Goal: Task Accomplishment & Management: Manage account settings

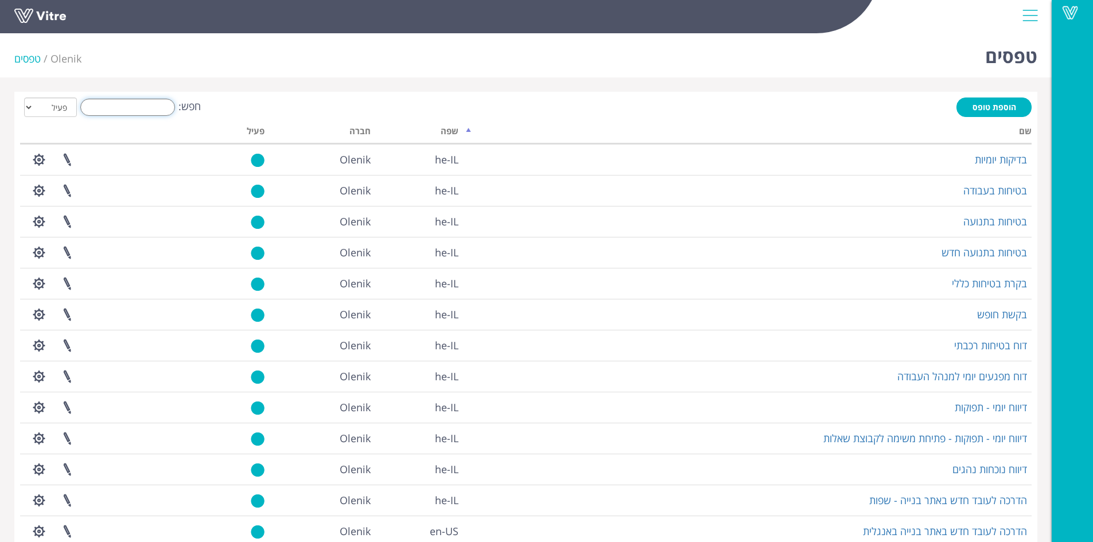
click at [141, 109] on input "חפש:" at bounding box center [127, 107] width 95 height 17
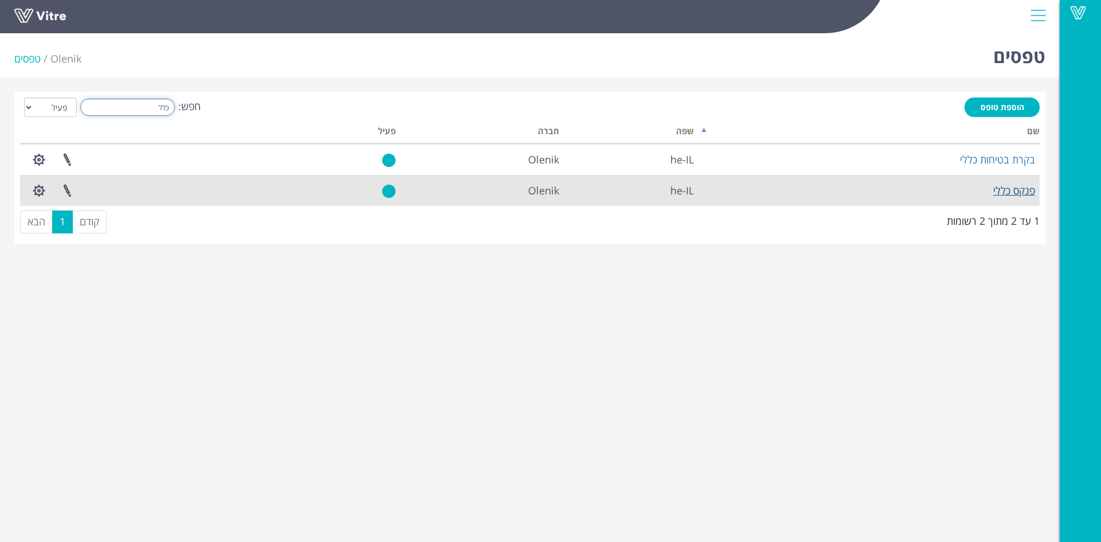
type input "כלל"
click at [1006, 185] on link "פנקס כללי" at bounding box center [1015, 191] width 42 height 14
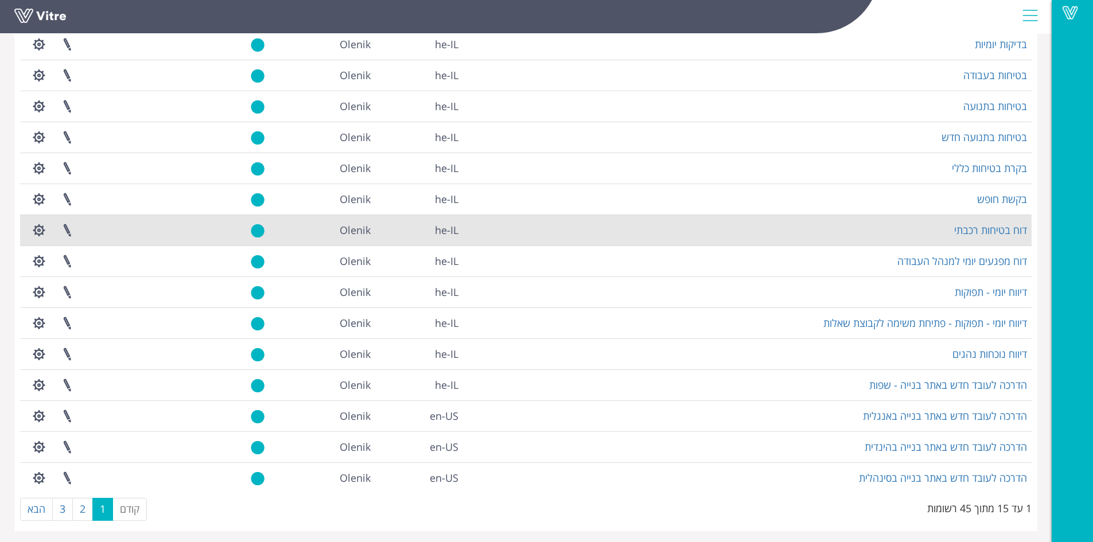
scroll to position [119, 0]
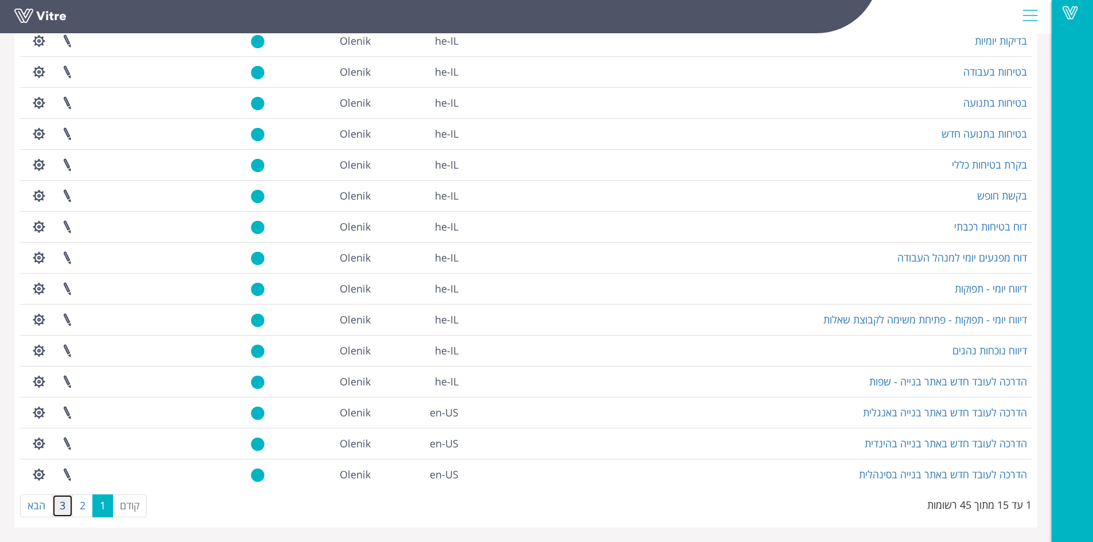
click at [67, 510] on link "3" at bounding box center [62, 505] width 21 height 23
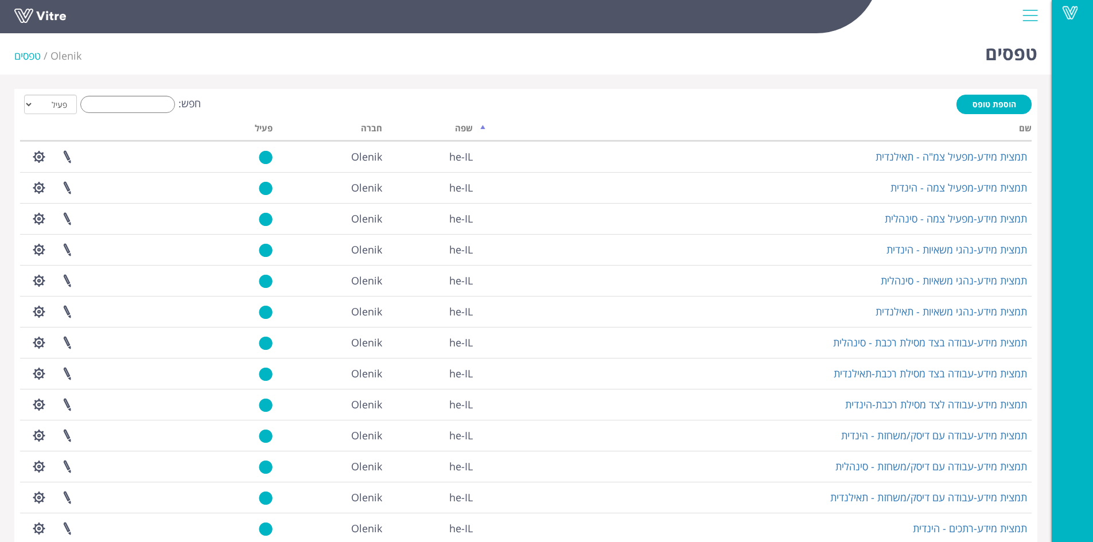
scroll to position [0, 0]
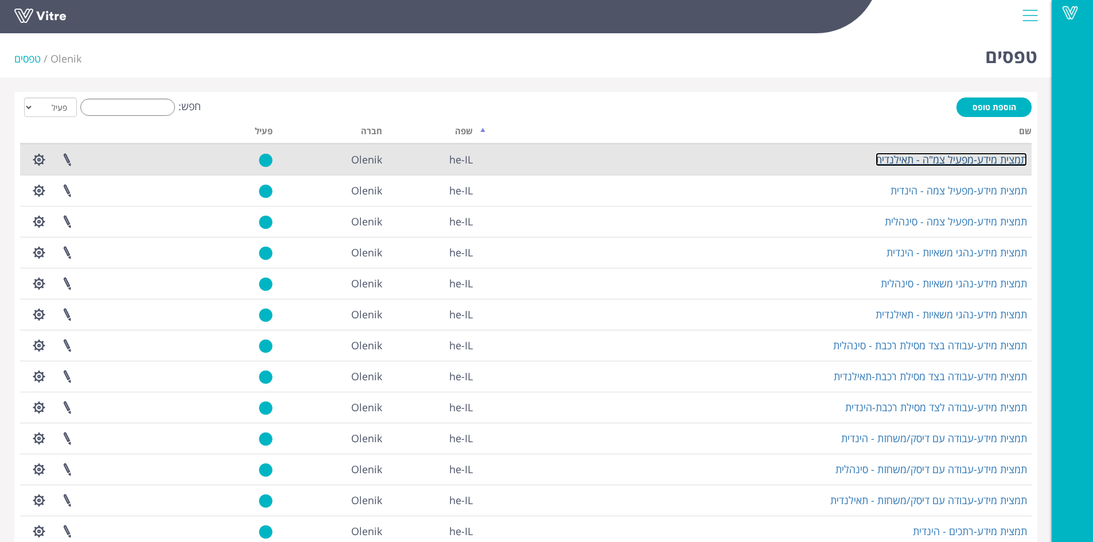
click at [952, 161] on link "תמצית מידע-מפעיל צמ"ה - תאילנדית" at bounding box center [950, 160] width 151 height 14
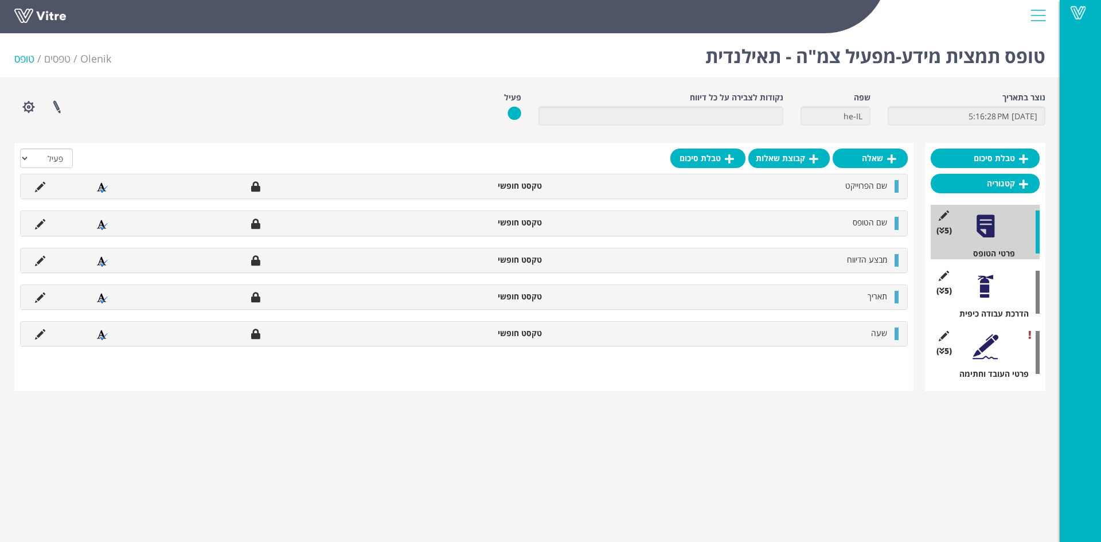
click at [983, 348] on div at bounding box center [986, 347] width 26 height 26
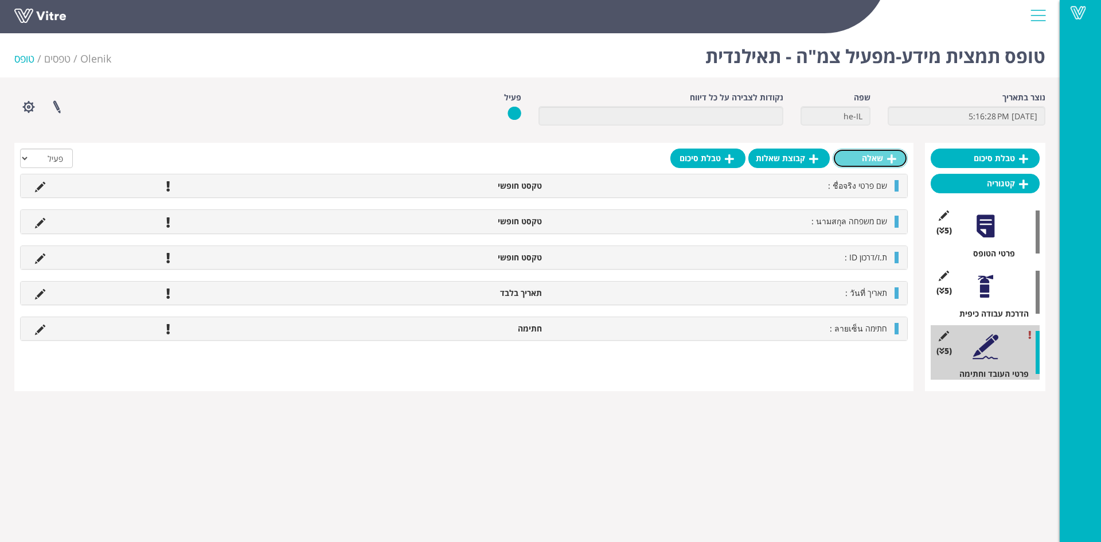
click at [875, 161] on link "שאלה" at bounding box center [870, 159] width 75 height 20
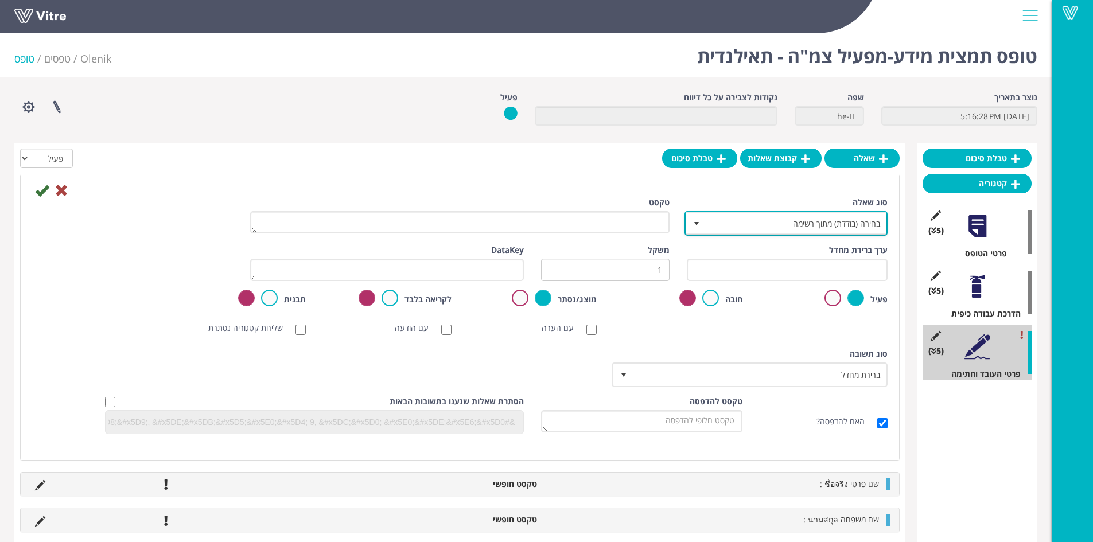
click at [774, 228] on span "בחירה (בודדת) מתוך רשימה" at bounding box center [796, 223] width 180 height 21
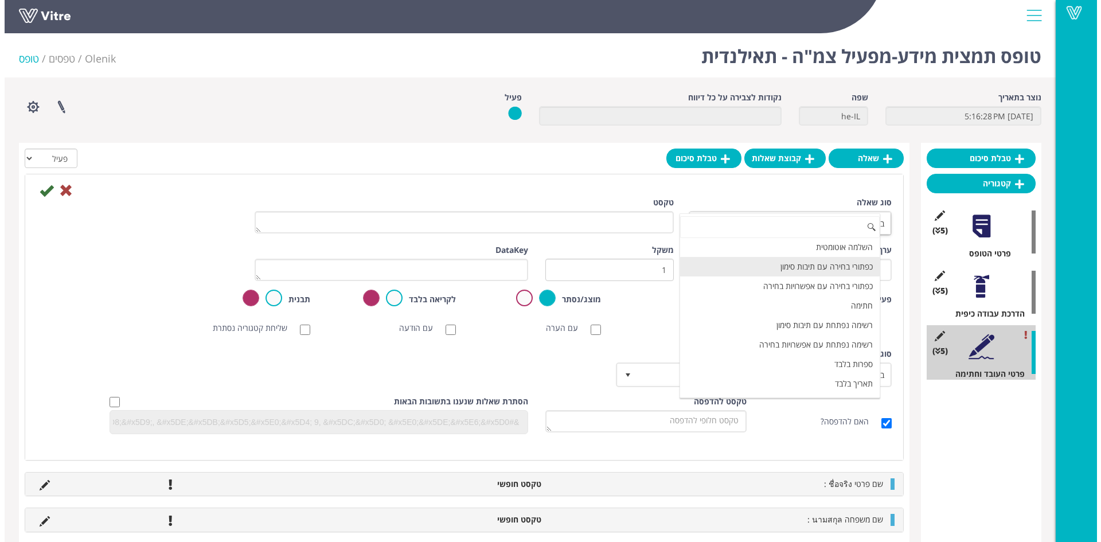
scroll to position [172, 0]
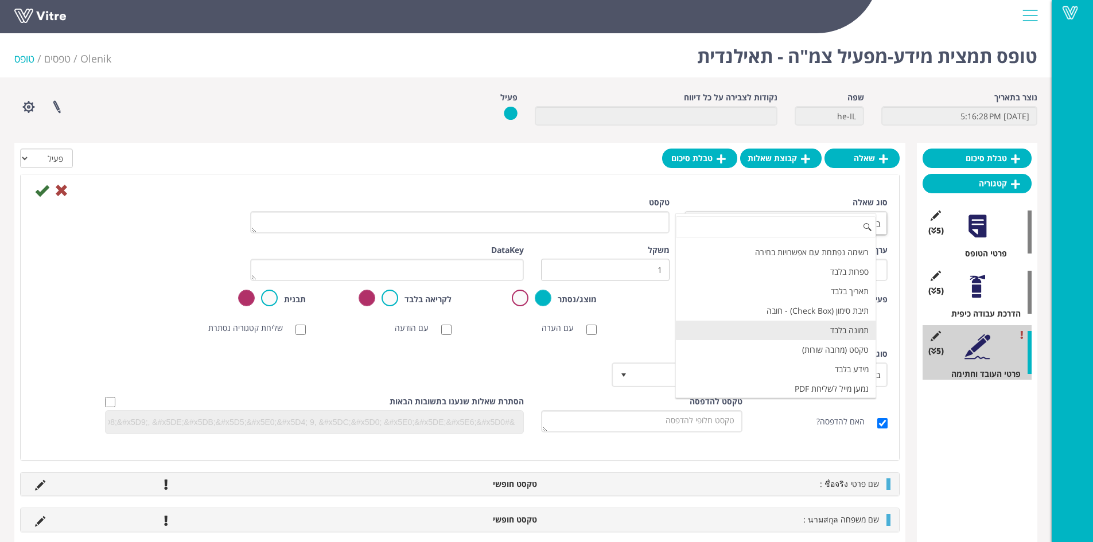
click at [847, 330] on li "תמונה בלבד" at bounding box center [776, 331] width 200 height 20
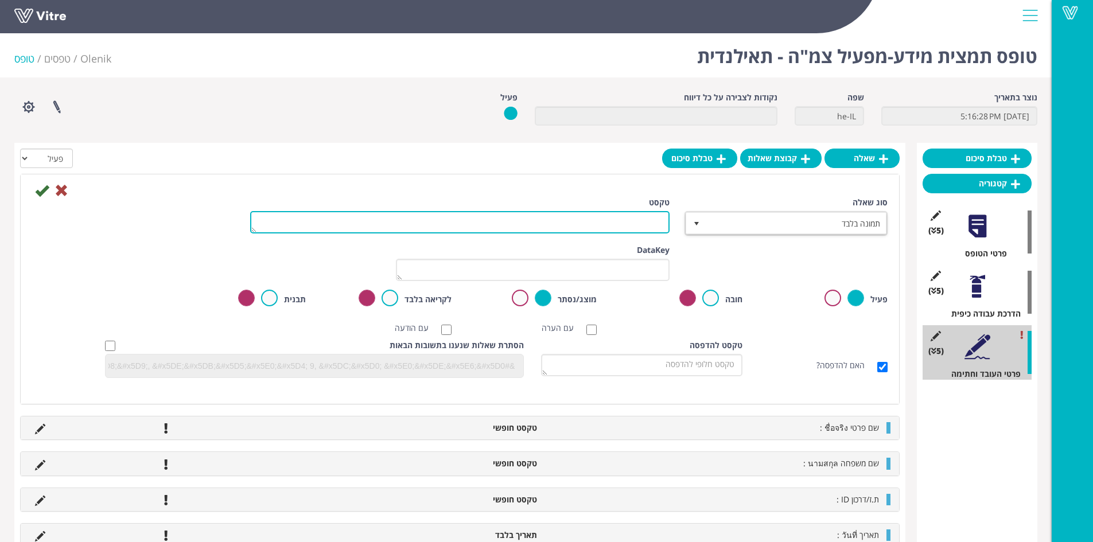
click at [646, 222] on textarea "טקסט" at bounding box center [459, 222] width 419 height 22
type textarea "תמונה של העובד"
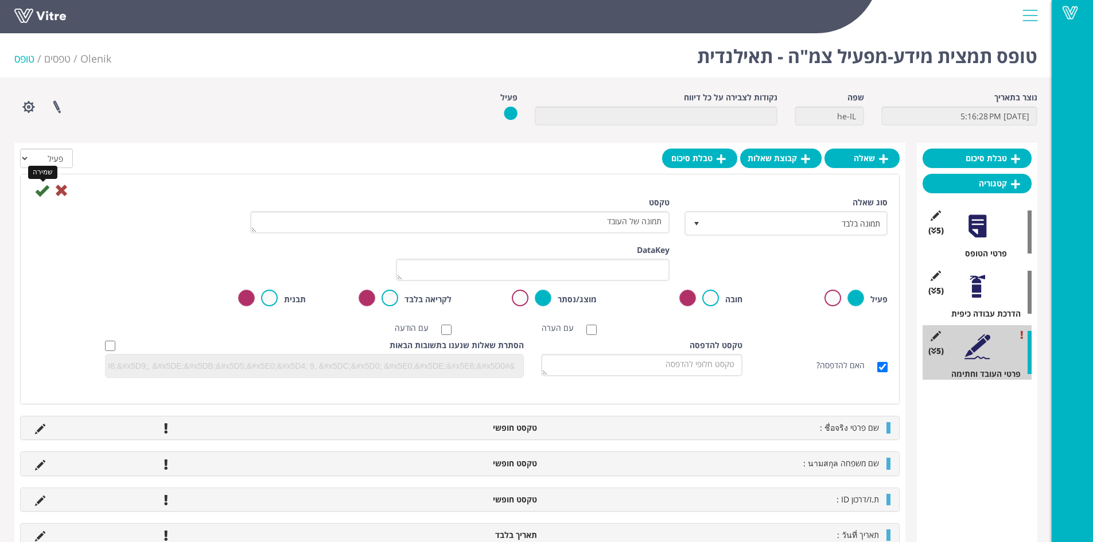
click at [38, 191] on icon at bounding box center [42, 191] width 14 height 14
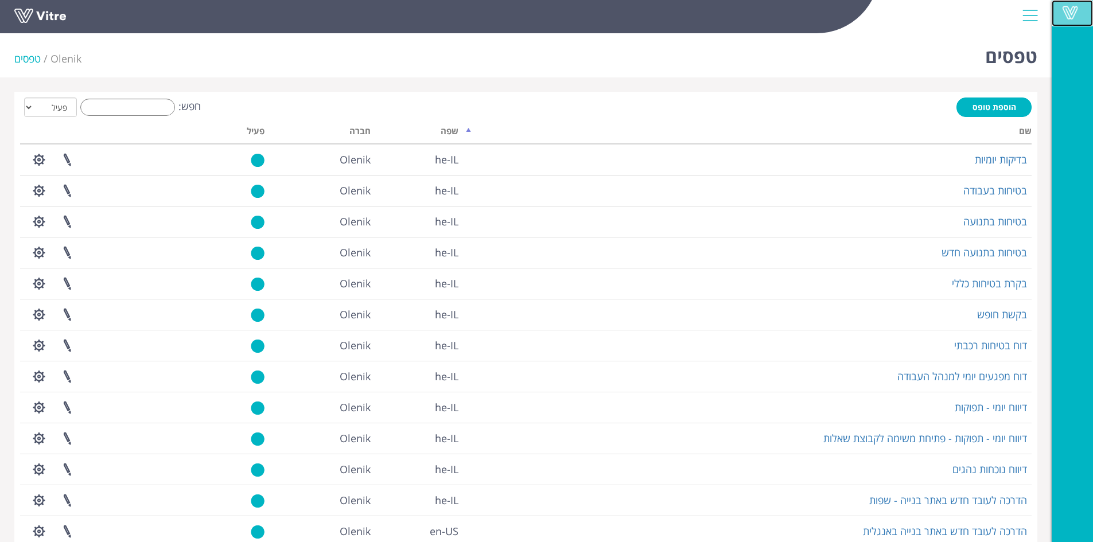
click at [1072, 13] on span at bounding box center [1069, 13] width 29 height 14
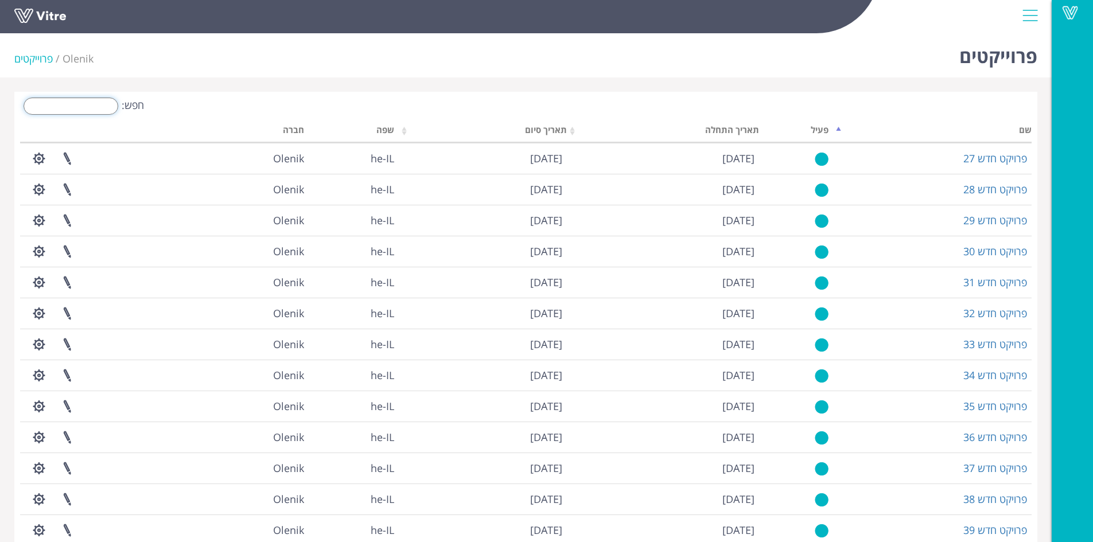
click at [104, 107] on input "חפש:" at bounding box center [71, 106] width 95 height 17
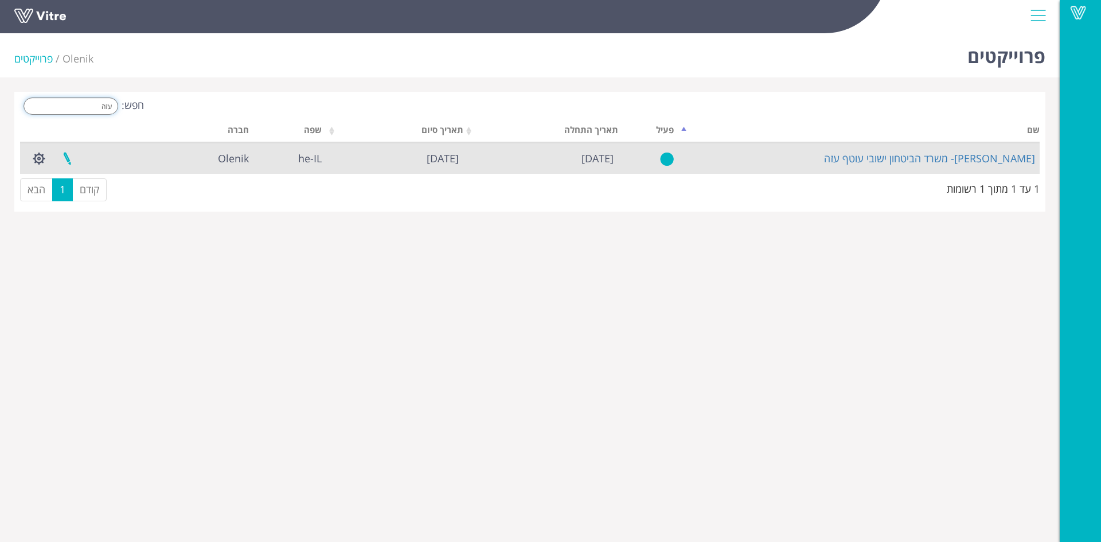
type input "עזה"
click at [68, 158] on link at bounding box center [67, 158] width 29 height 30
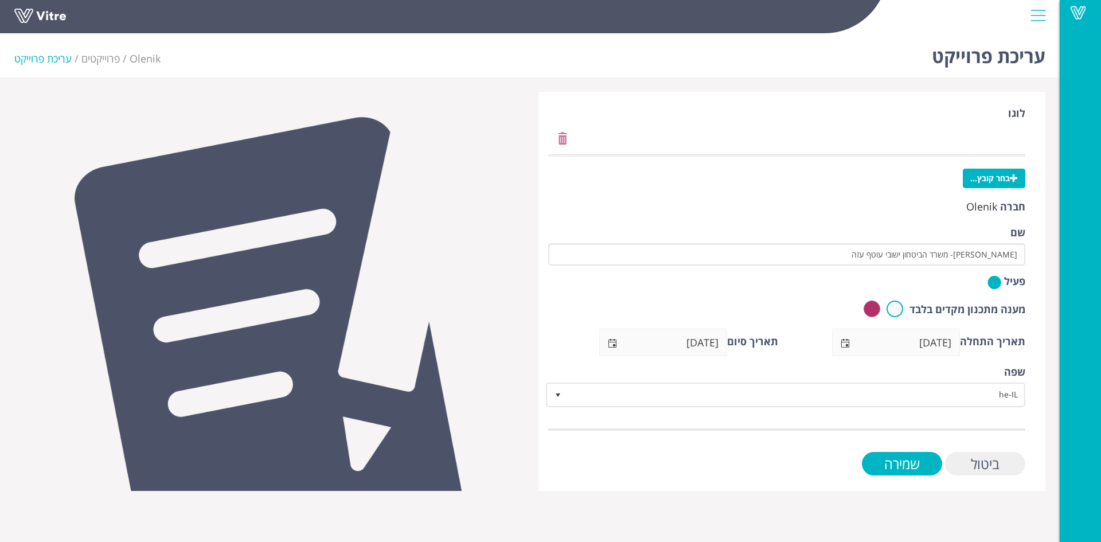
drag, startPoint x: 988, startPoint y: 463, endPoint x: 945, endPoint y: 420, distance: 60.8
click at [987, 463] on input "ביטול" at bounding box center [985, 464] width 80 height 24
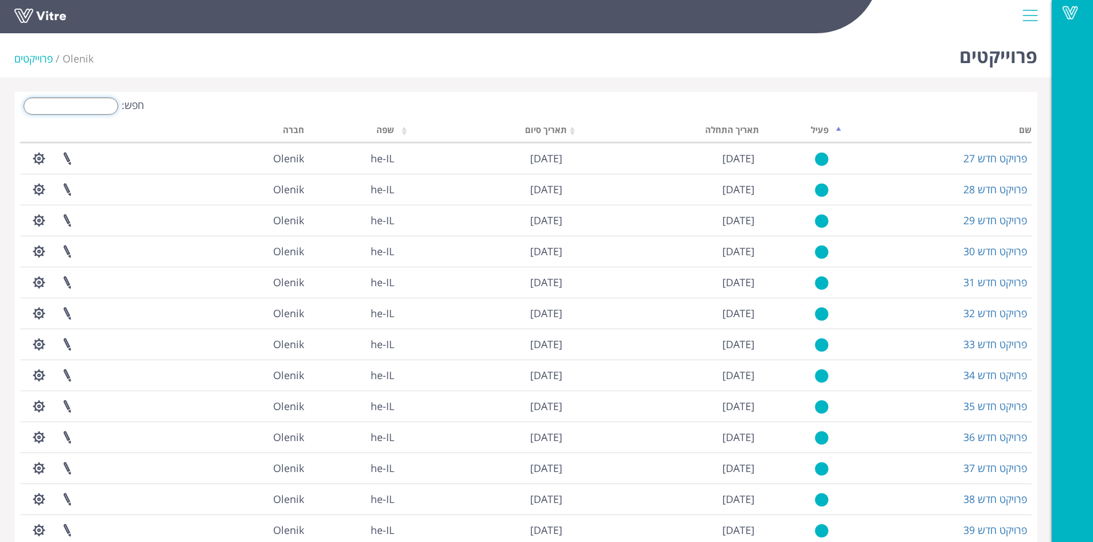
click at [70, 109] on input "חפש:" at bounding box center [71, 106] width 95 height 17
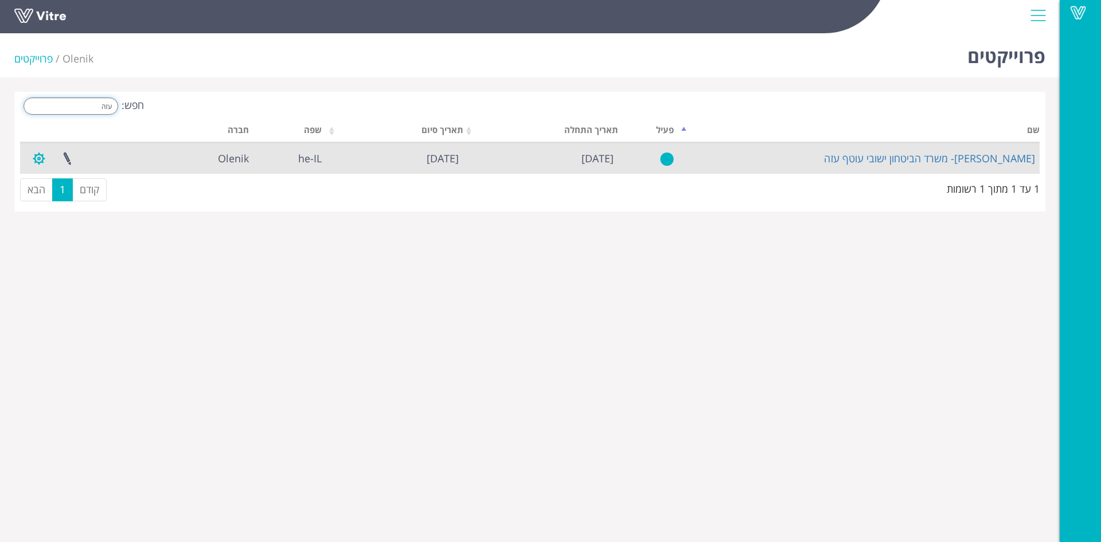
type input "עזה"
click at [43, 156] on button "button" at bounding box center [39, 158] width 29 height 30
click at [38, 157] on button "button" at bounding box center [39, 158] width 29 height 30
click at [67, 158] on link at bounding box center [67, 158] width 29 height 30
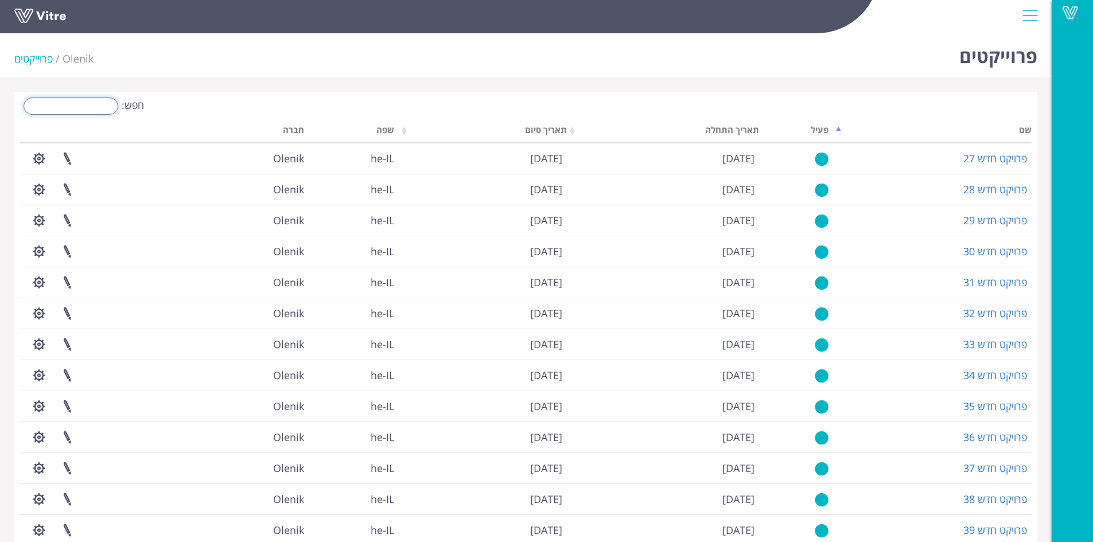
click at [56, 101] on input "חפש:" at bounding box center [71, 106] width 95 height 17
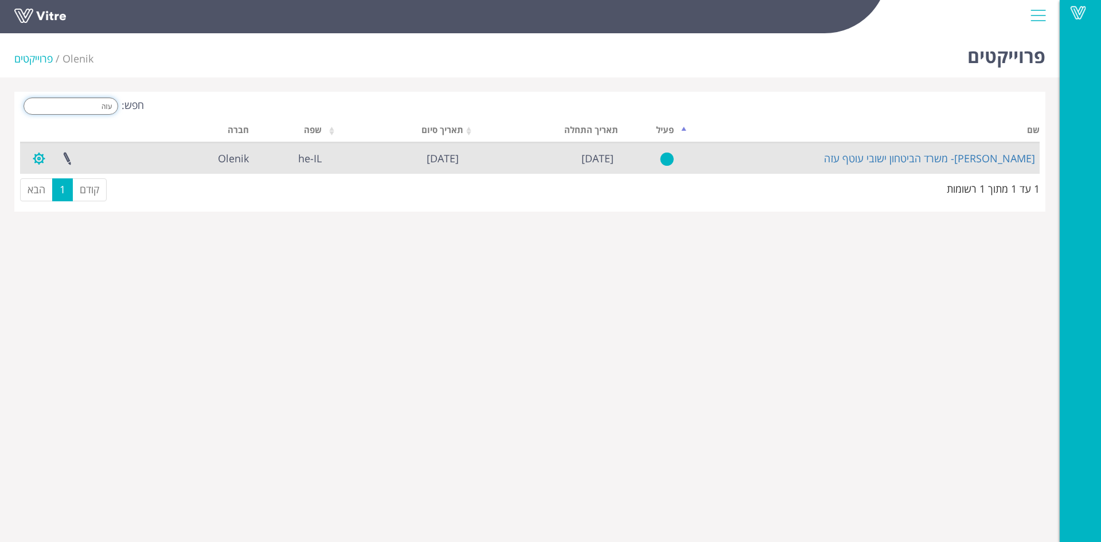
type input "עזה"
click at [38, 153] on button "button" at bounding box center [39, 158] width 29 height 30
click at [89, 201] on link "ניהול הרשאות בפרוייקט" at bounding box center [74, 200] width 98 height 15
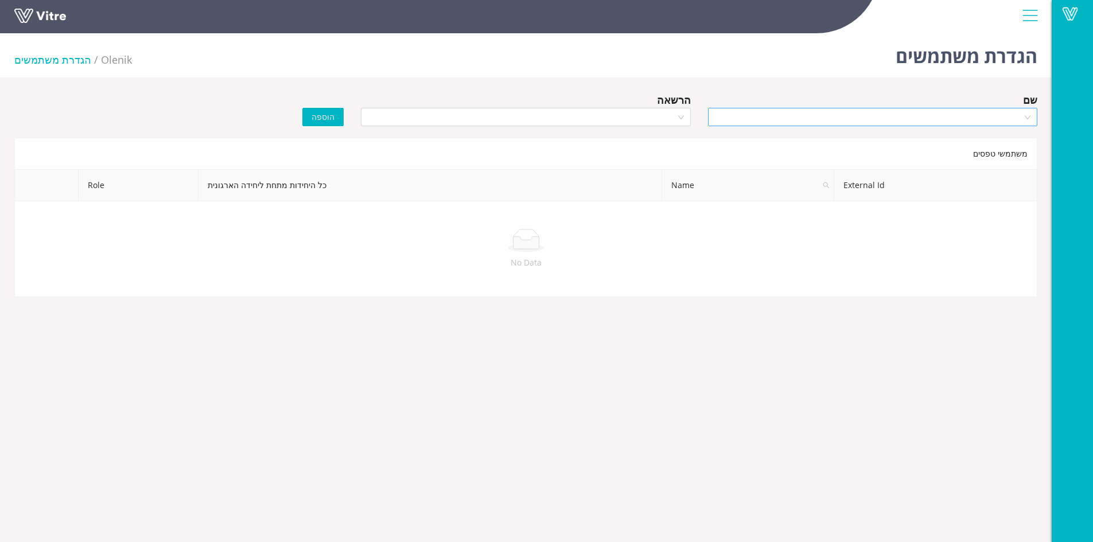
click at [751, 121] on input "search" at bounding box center [868, 116] width 307 height 17
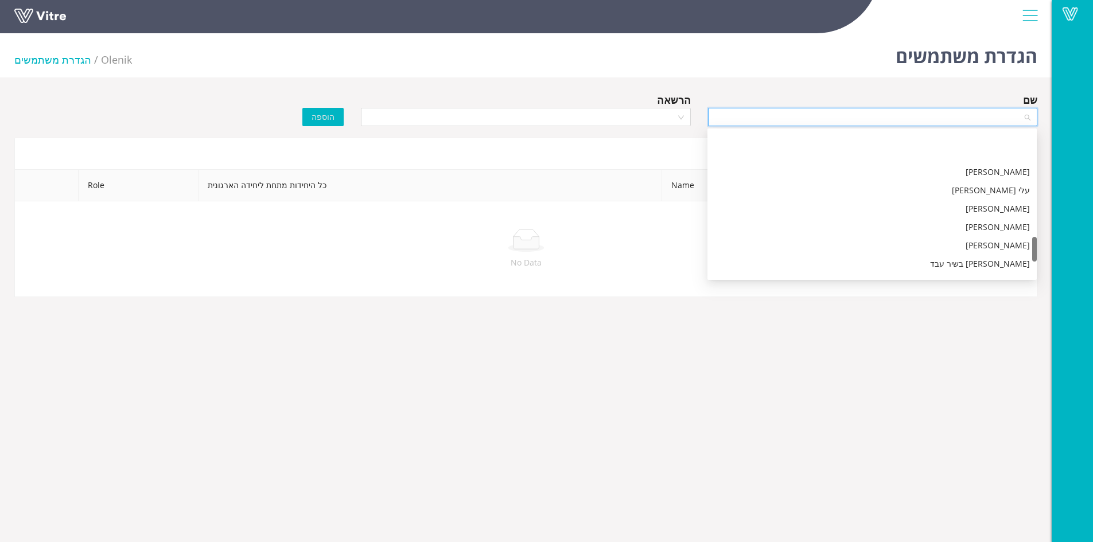
scroll to position [734, 0]
click at [1022, 251] on div "Olenik" at bounding box center [871, 250] width 315 height 13
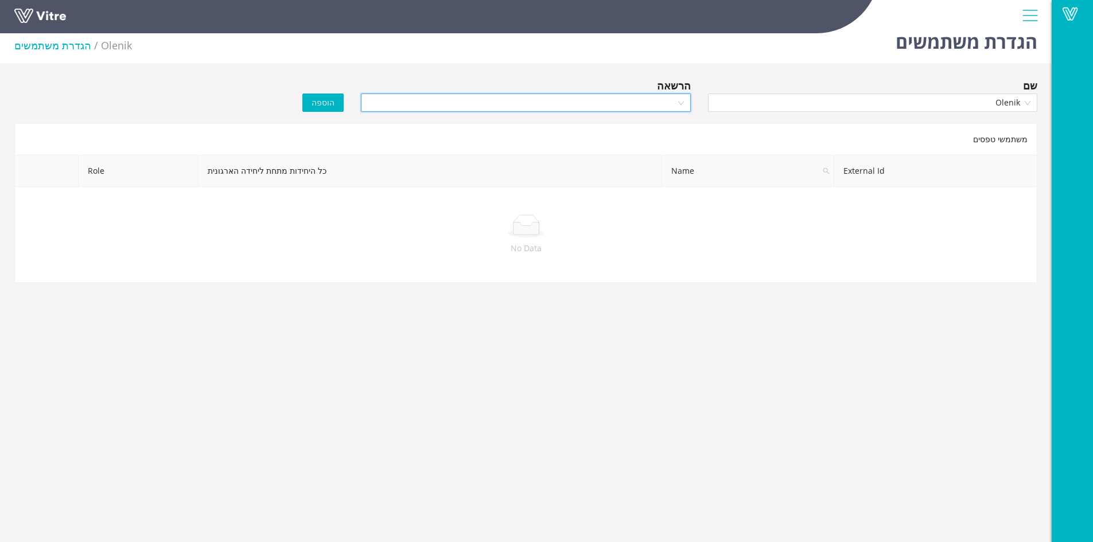
click at [548, 104] on input "search" at bounding box center [521, 102] width 307 height 17
click at [616, 124] on div "Owner" at bounding box center [525, 125] width 315 height 13
click at [332, 106] on span "הוספה" at bounding box center [322, 102] width 23 height 13
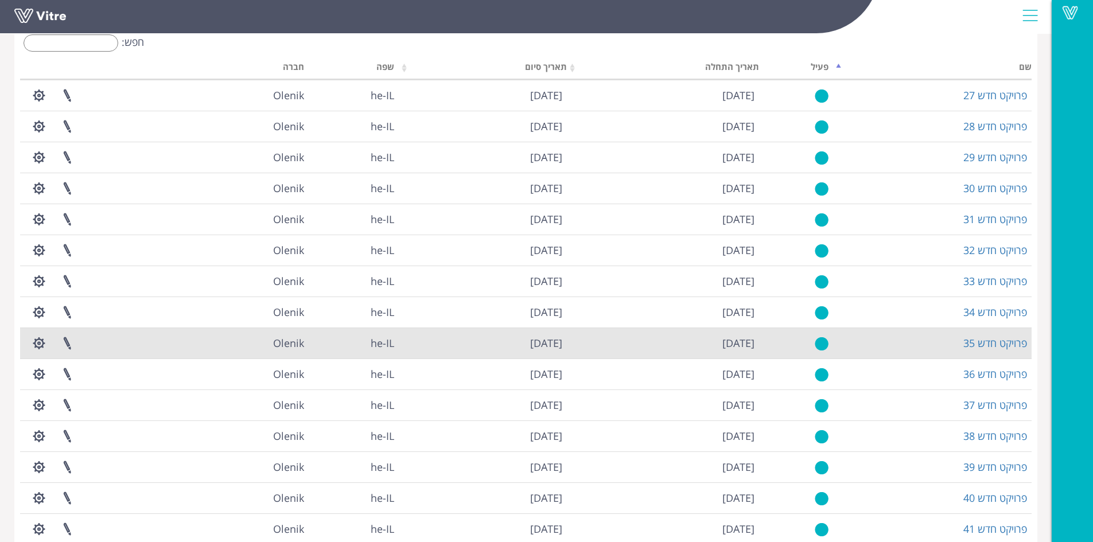
scroll to position [118, 0]
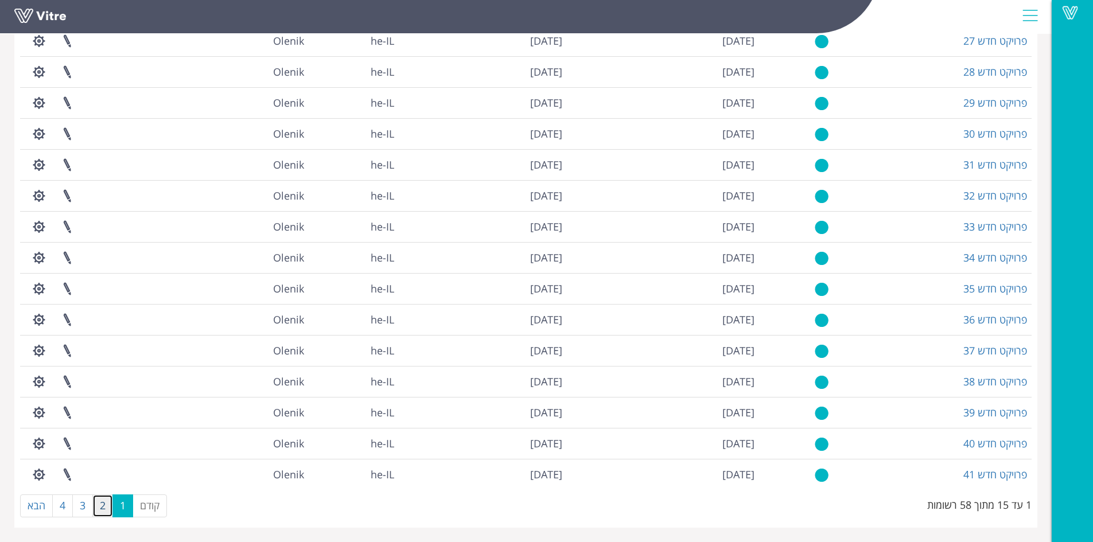
click at [107, 509] on link "2" at bounding box center [102, 505] width 21 height 23
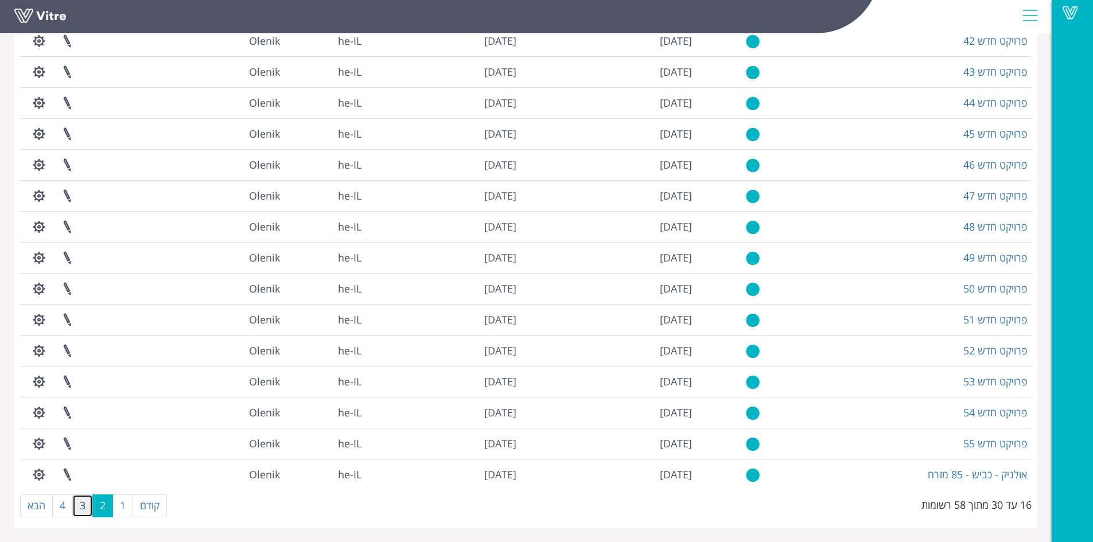
click at [76, 508] on link "3" at bounding box center [82, 505] width 21 height 23
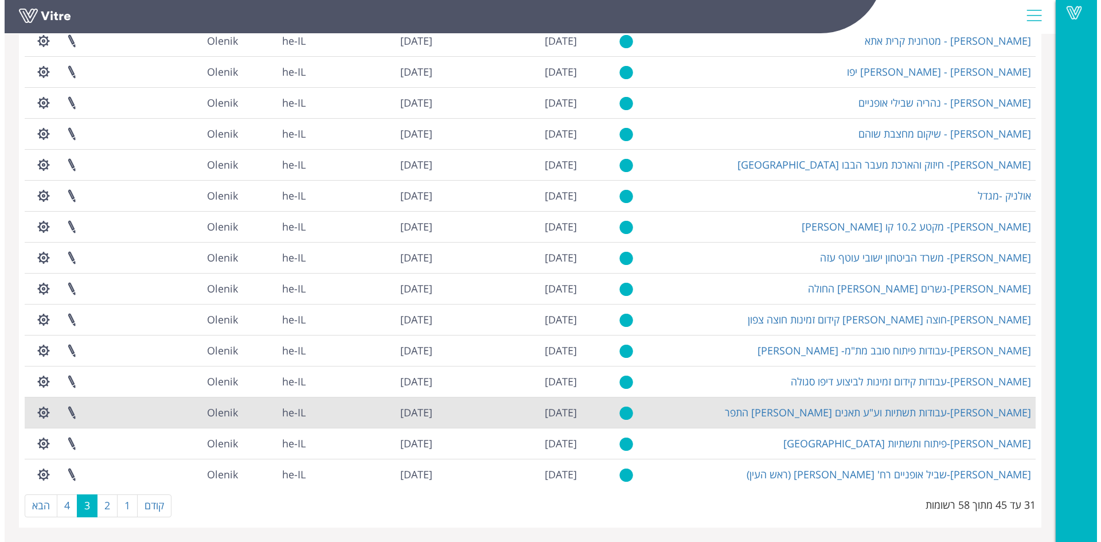
scroll to position [0, 0]
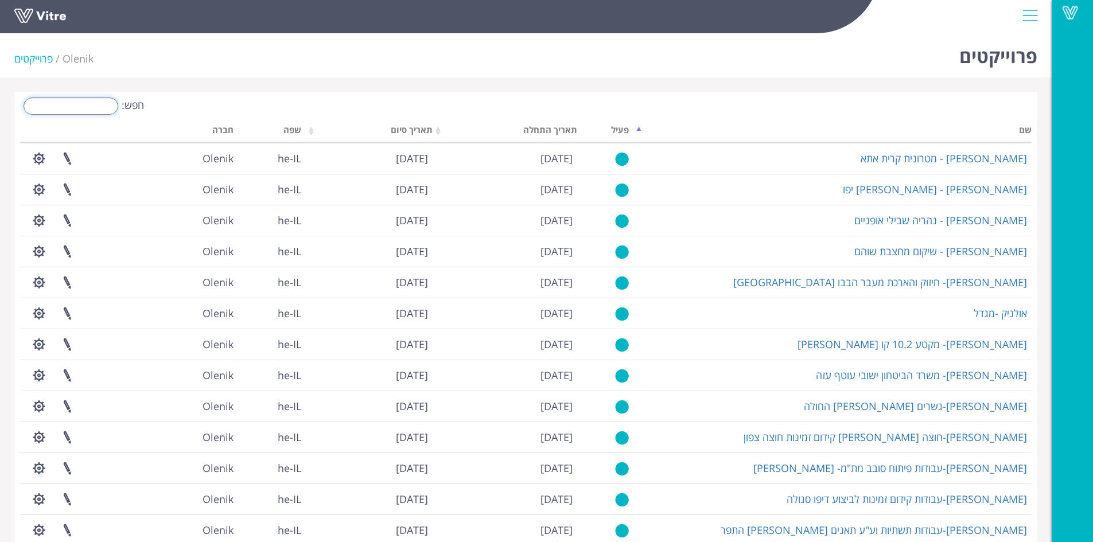
click at [91, 107] on input "חפש:" at bounding box center [71, 106] width 95 height 17
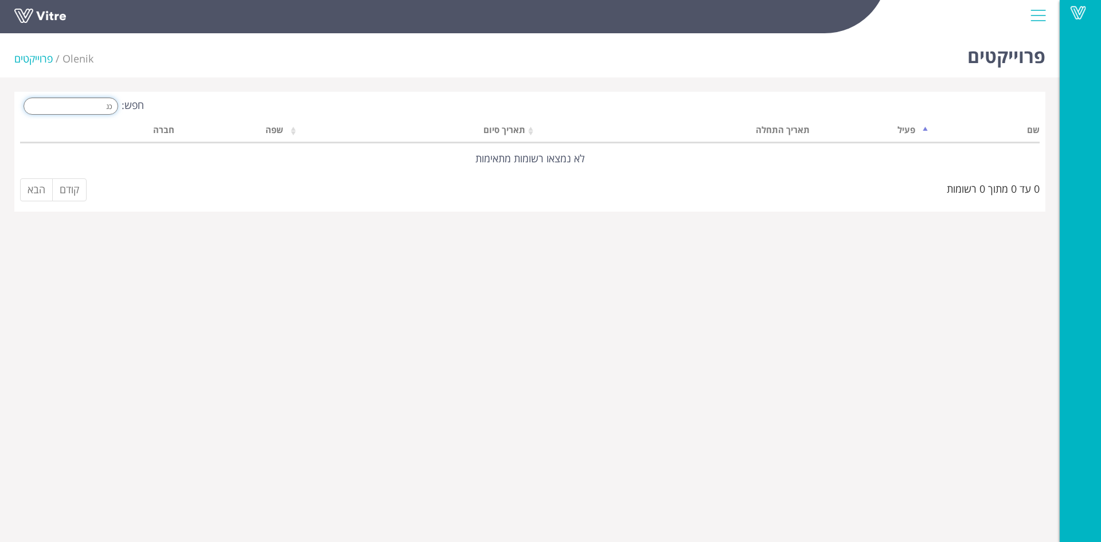
type input "כ"
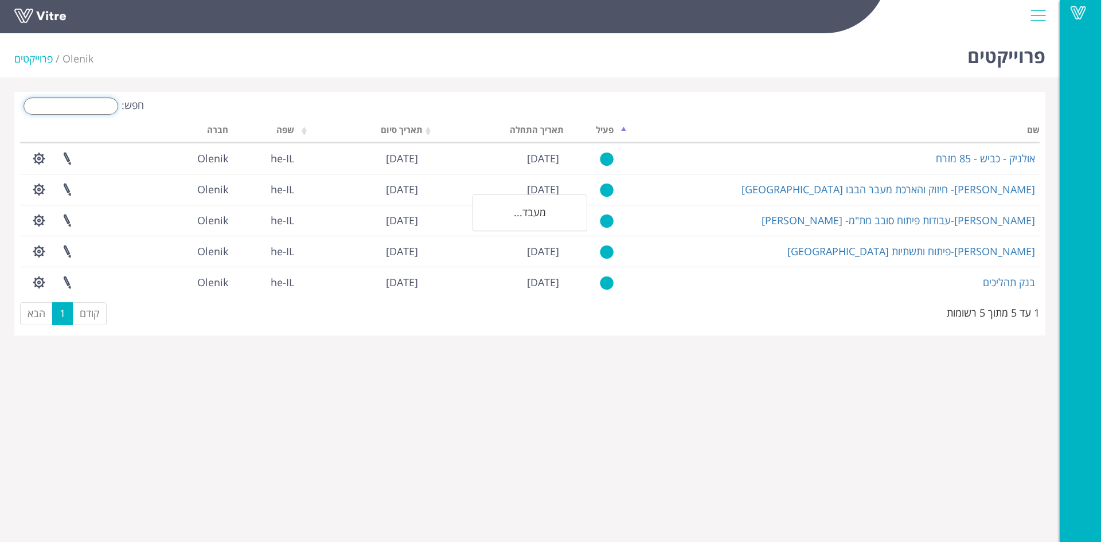
type input "2"
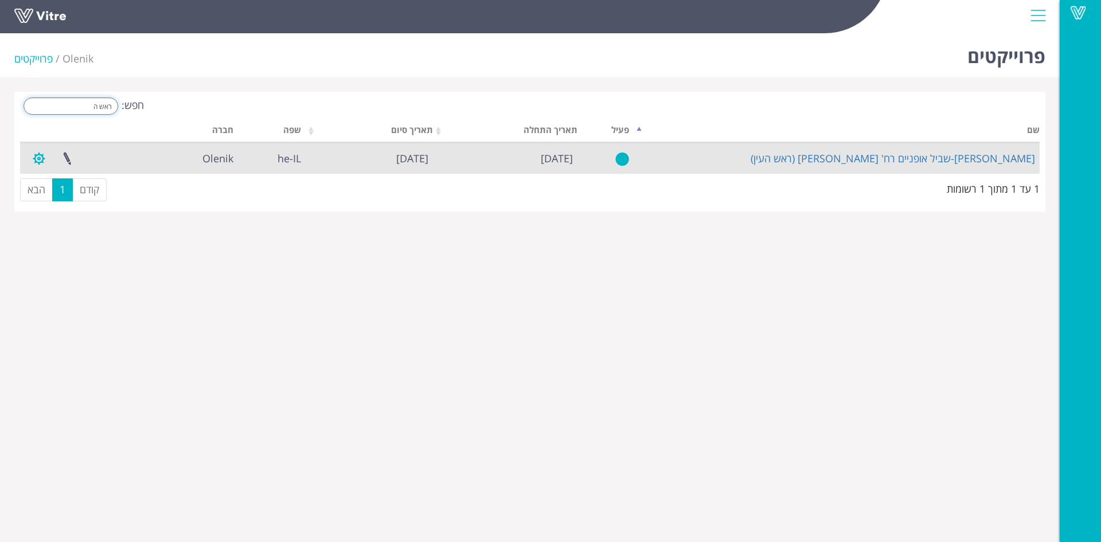
type input "ראש ה"
click at [44, 157] on button "button" at bounding box center [39, 158] width 29 height 30
click at [98, 200] on link "ניהול הרשאות בפרוייקט" at bounding box center [74, 200] width 98 height 15
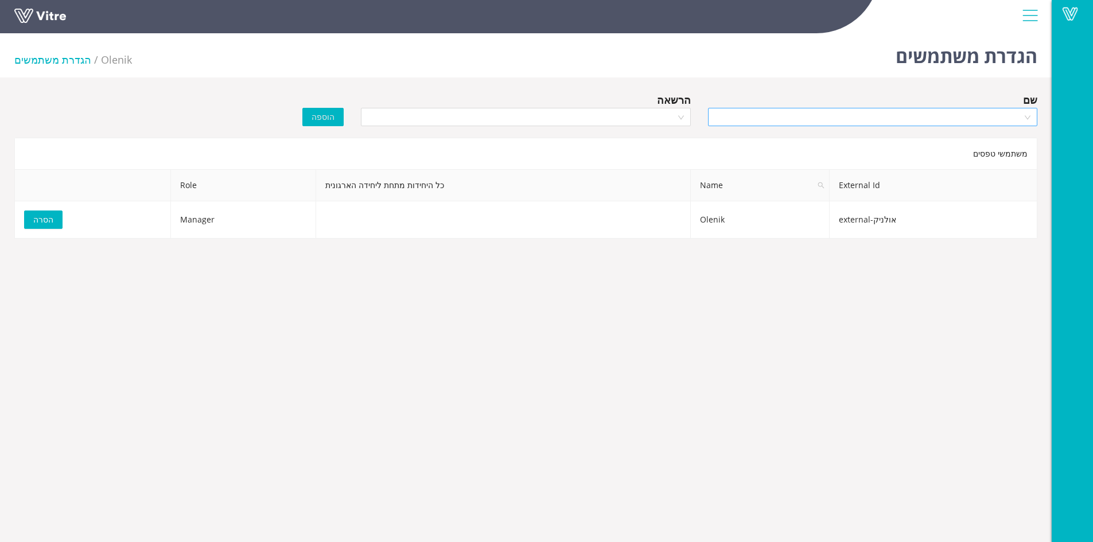
click at [805, 118] on input "search" at bounding box center [868, 116] width 307 height 17
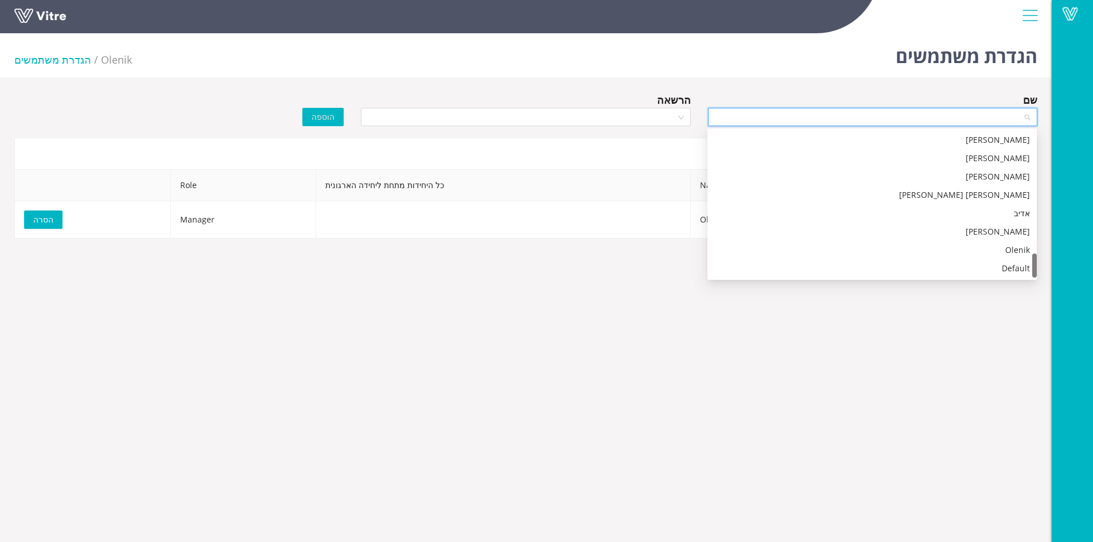
scroll to position [29, 0]
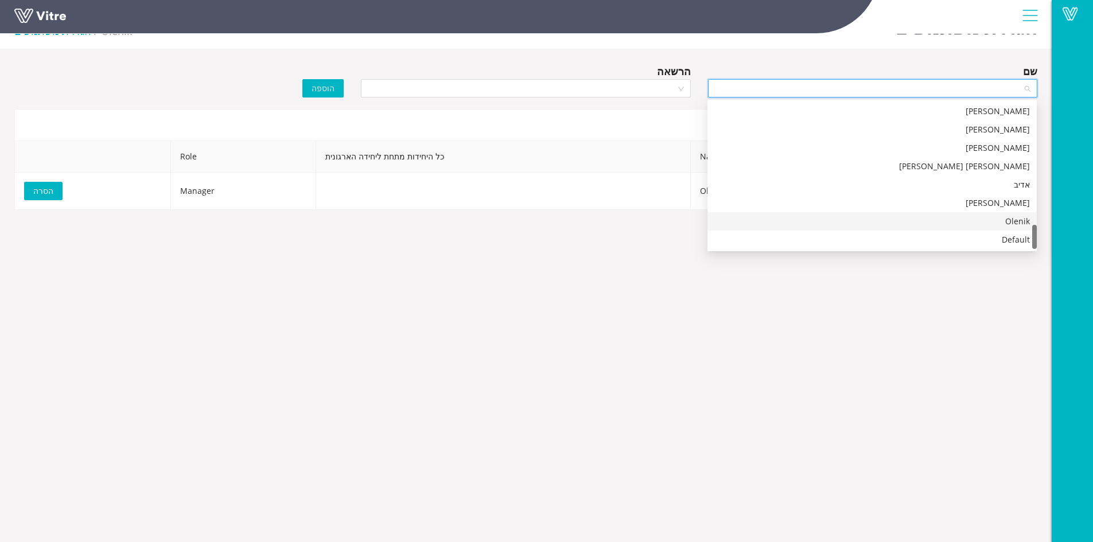
click at [1000, 223] on div "Olenik" at bounding box center [871, 221] width 315 height 13
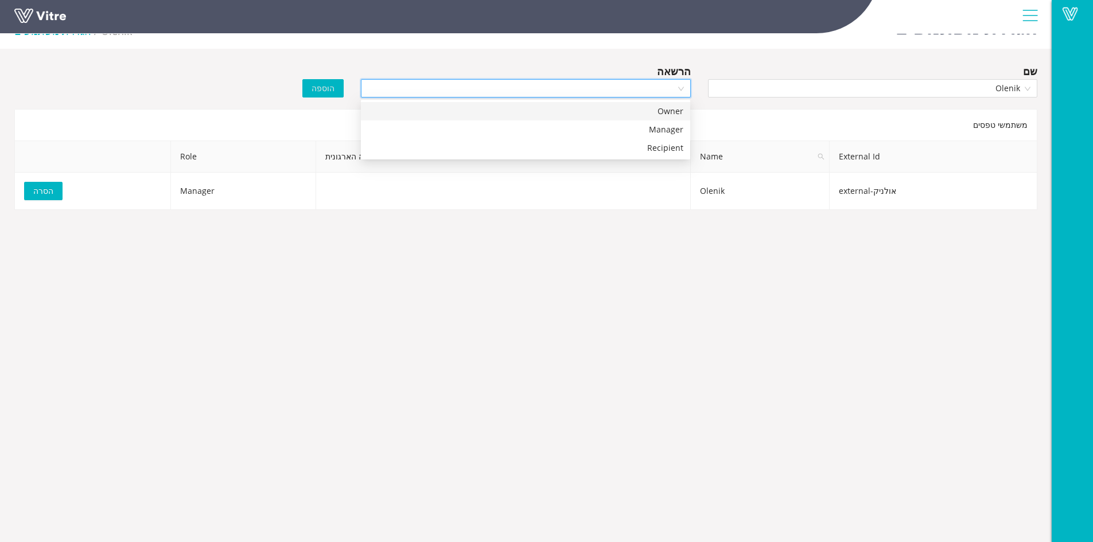
click at [579, 88] on input "search" at bounding box center [521, 88] width 307 height 17
click at [639, 128] on div "Manager" at bounding box center [525, 129] width 315 height 13
click at [559, 89] on span "Manager" at bounding box center [525, 88] width 315 height 17
click at [648, 110] on div "Owner" at bounding box center [525, 111] width 315 height 13
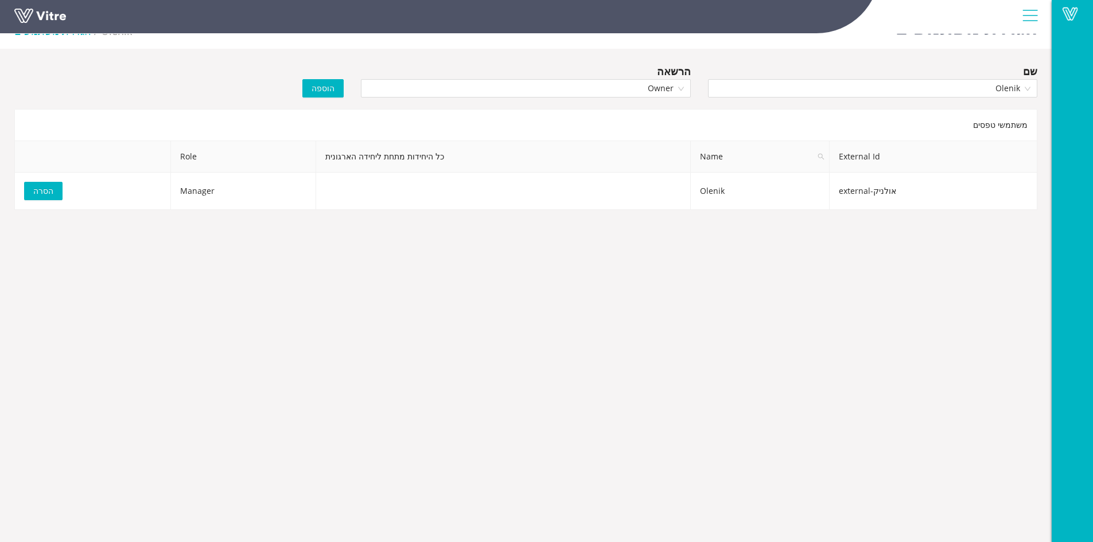
click at [333, 88] on span "הוספה" at bounding box center [322, 88] width 23 height 13
click at [652, 243] on body "Vitre הגדרת משתמשים Olenik הגדרת משתמשים שם [PERSON_NAME] הרשאה Owner הוספה משת…" at bounding box center [546, 271] width 1093 height 542
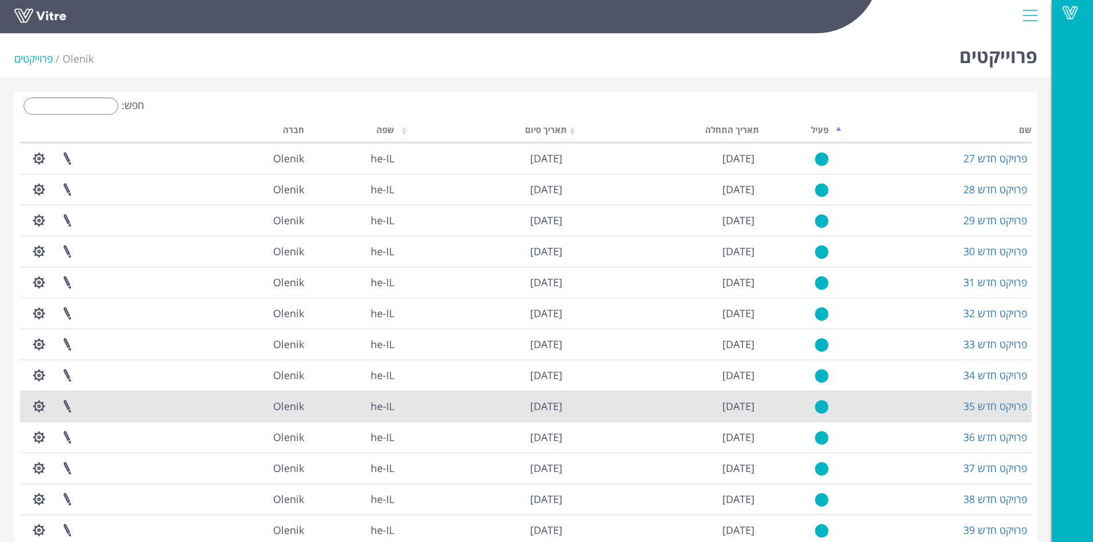
scroll to position [118, 0]
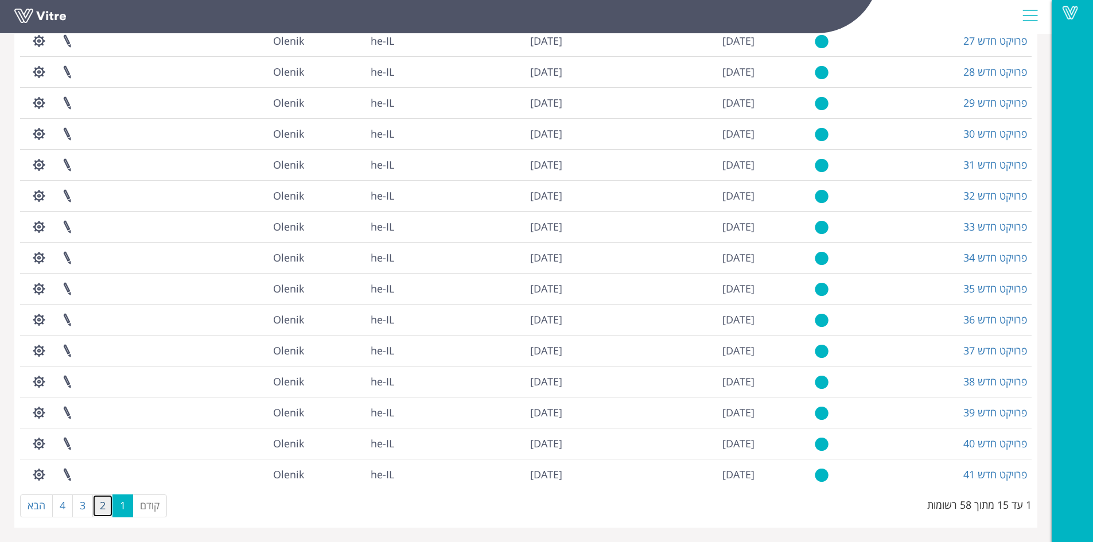
click at [107, 502] on link "2" at bounding box center [102, 505] width 21 height 23
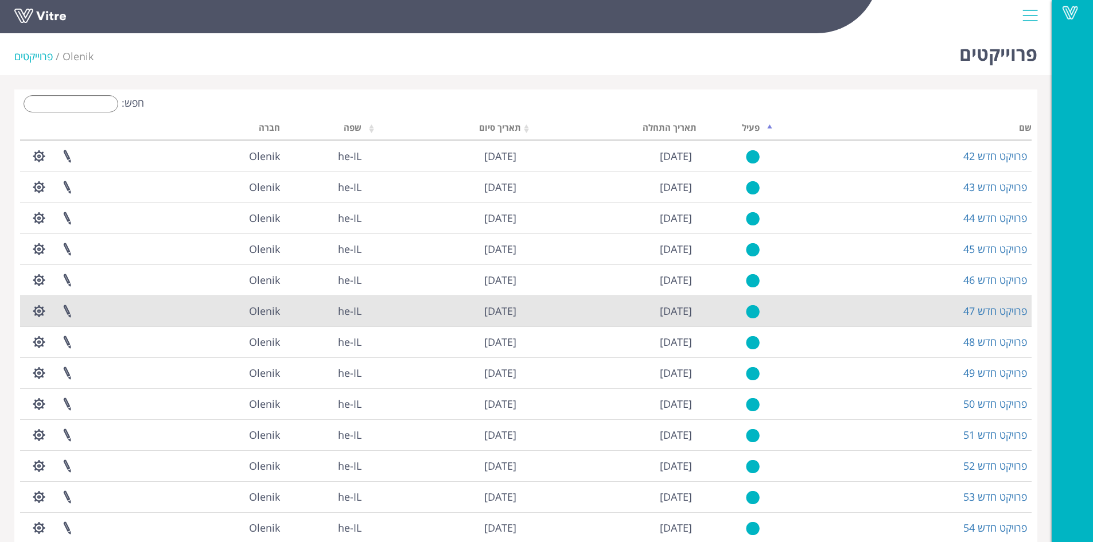
scroll to position [0, 0]
